Goal: Information Seeking & Learning: Learn about a topic

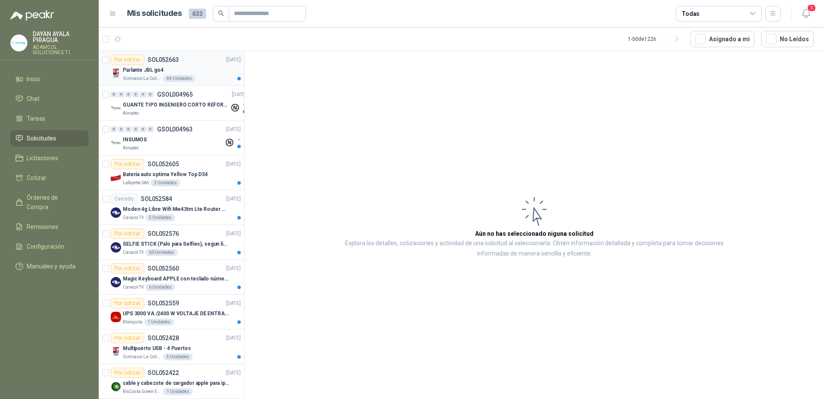
click at [139, 72] on p "Parlante JBL go4" at bounding box center [143, 70] width 41 height 8
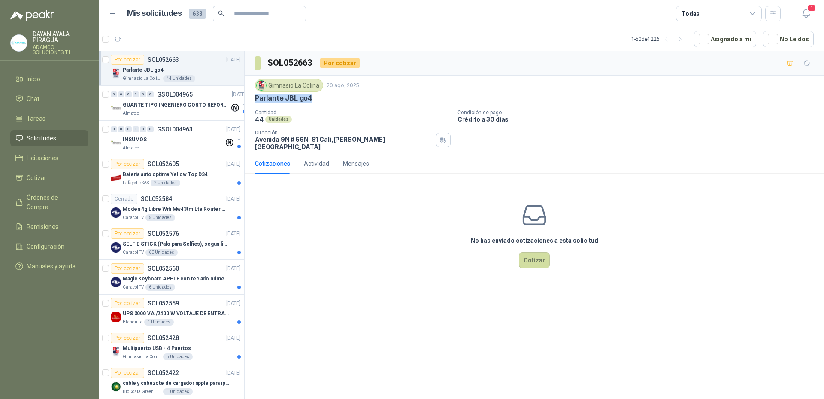
drag, startPoint x: 313, startPoint y: 100, endPoint x: 252, endPoint y: 97, distance: 61.1
click at [252, 97] on div "Gimnasio La Colina [DATE] Parlante JBL go4 Cantidad 44 Unidades Condición de pa…" at bounding box center [535, 115] width 580 height 78
copy p "Parlante JBL go4"
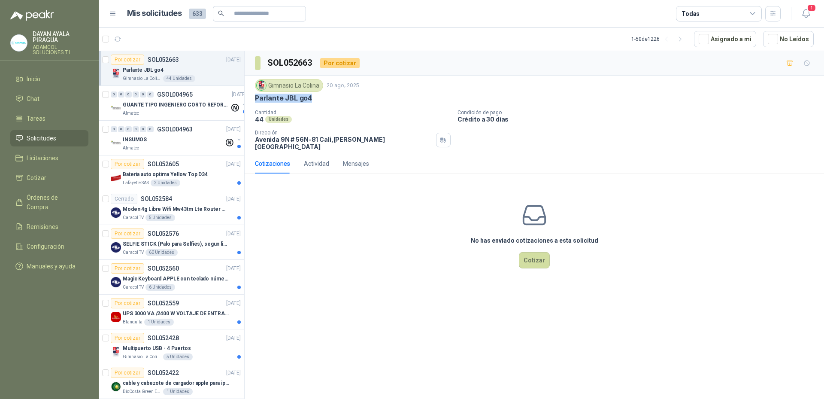
drag, startPoint x: 808, startPoint y: 15, endPoint x: 695, endPoint y: 97, distance: 139.8
click at [706, 88] on main "Mis solicitudes 633 Todas 1 1 - 50 de 1226 Asignado a mi No Leídos Por cotizar …" at bounding box center [462, 199] width 726 height 399
click at [687, 108] on div "Gimnasio La Colina [DATE] Parlante JBL go4 Cantidad 44 Unidades Condición de pa…" at bounding box center [534, 114] width 559 height 71
drag, startPoint x: 317, startPoint y: 99, endPoint x: 250, endPoint y: 99, distance: 67.0
click at [250, 99] on div "Gimnasio La Colina [DATE] Parlante JBL go4 Cantidad 44 Unidades Condición de pa…" at bounding box center [535, 115] width 580 height 78
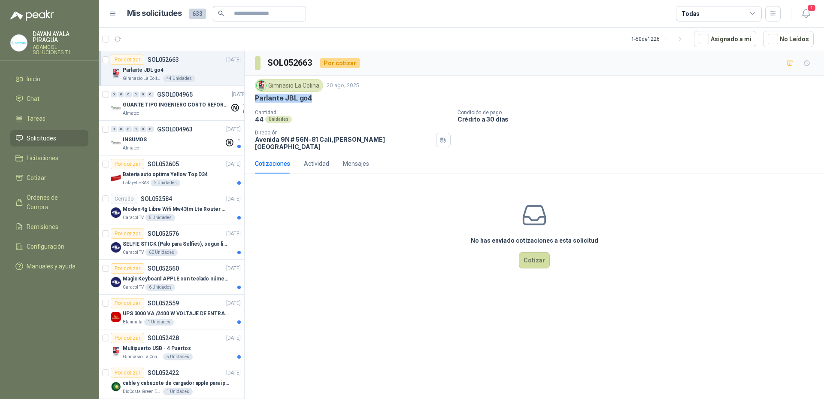
copy p "Parlante JBL go4"
